Goal: Transaction & Acquisition: Purchase product/service

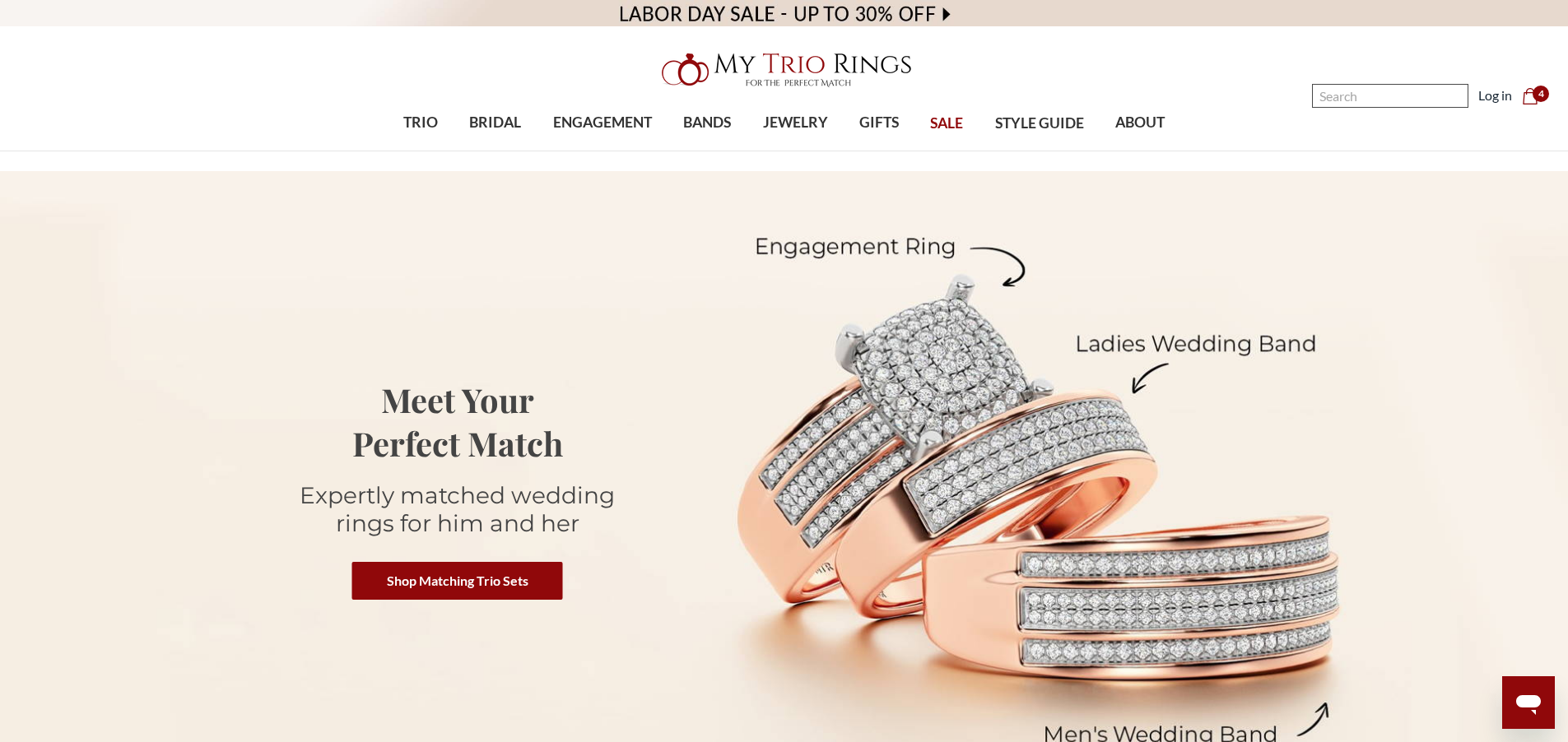
click at [1404, 94] on input "Search" at bounding box center [1390, 95] width 156 height 24
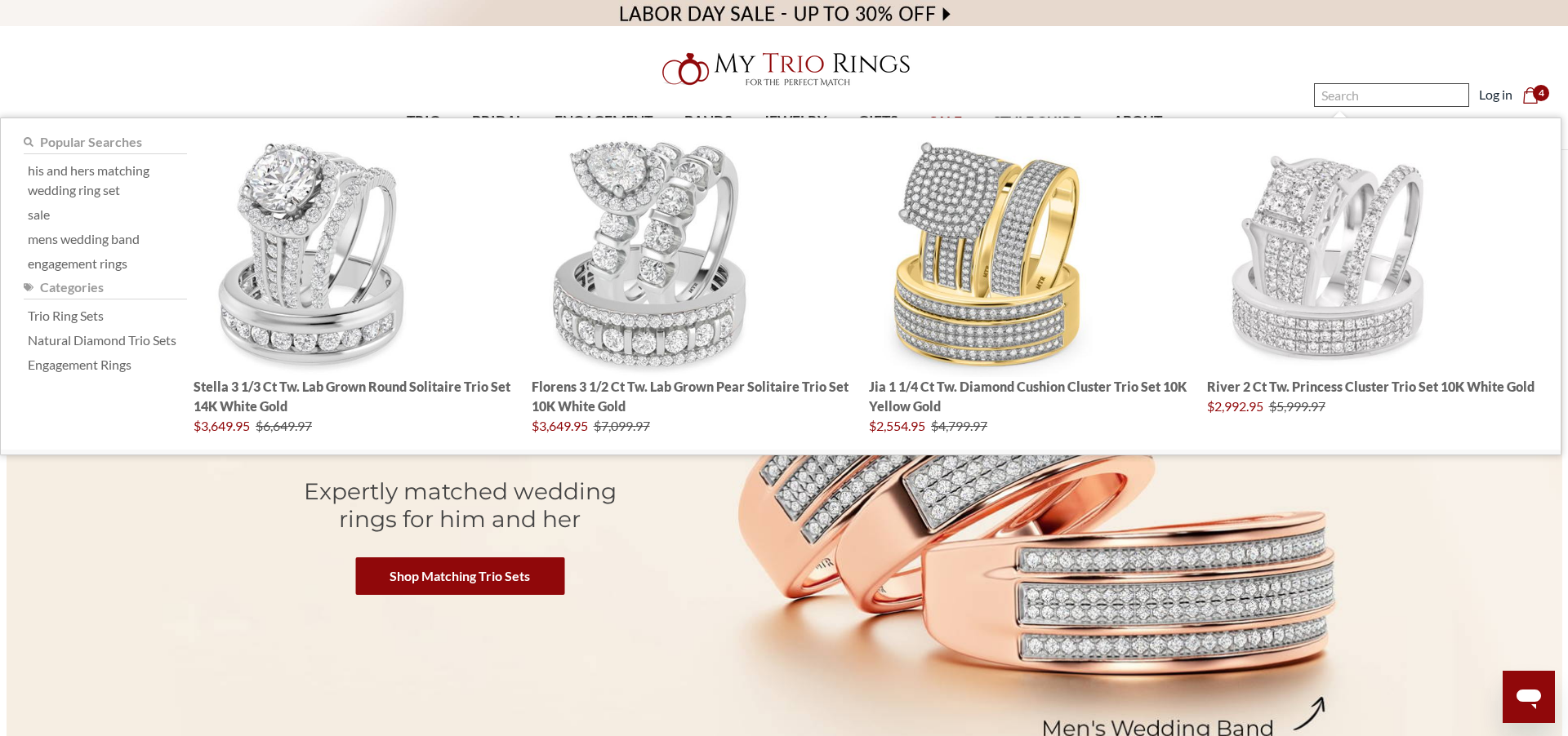
paste input "BT5893P95TE-L090"
type input "BT5893P95TE-L090"
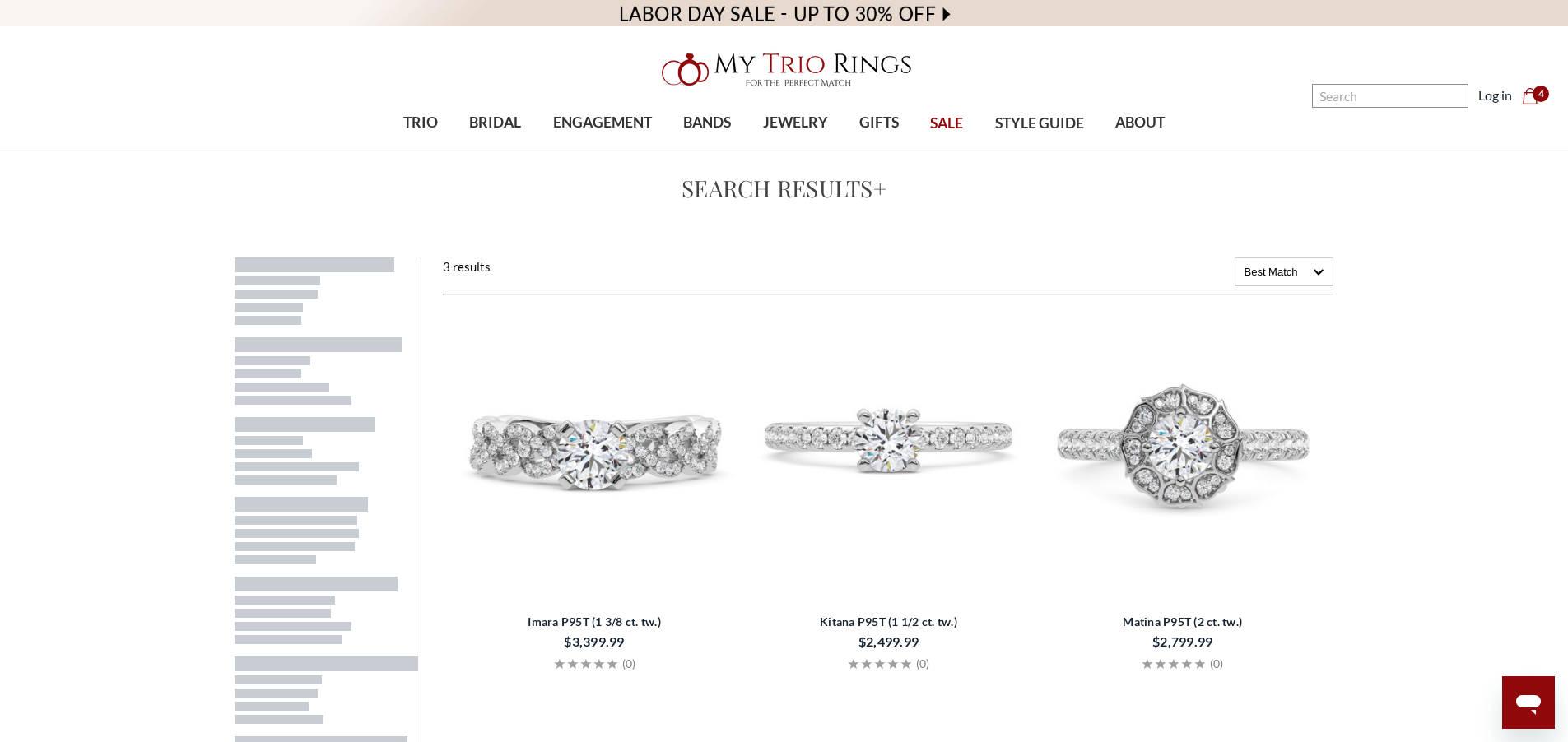
click at [617, 464] on img at bounding box center [594, 447] width 281 height 281
